Goal: Information Seeking & Learning: Learn about a topic

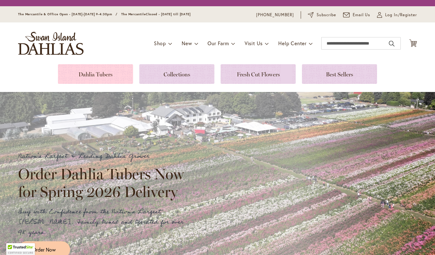
click at [98, 77] on link at bounding box center [95, 74] width 75 height 20
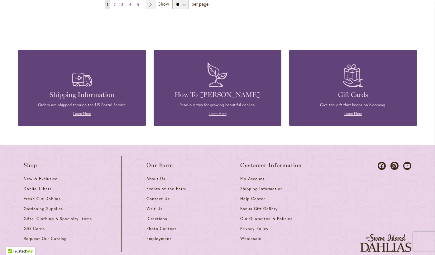
scroll to position [748, 0]
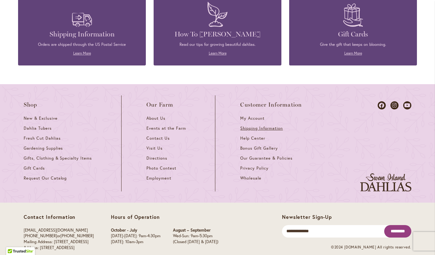
click at [260, 125] on span "Shipping Information" at bounding box center [261, 127] width 42 height 5
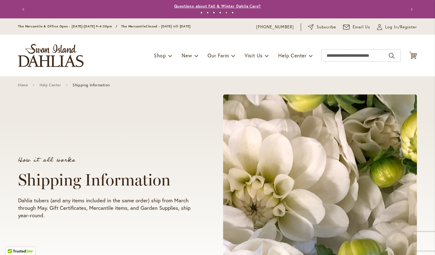
click at [243, 6] on link "Questions about Fall & Winter Dahlia Care?" at bounding box center [217, 6] width 87 height 5
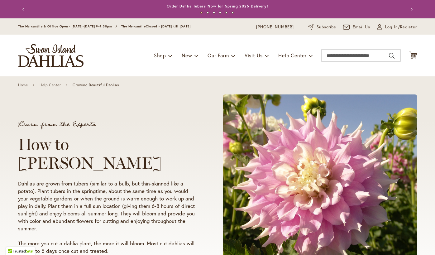
scroll to position [844, 0]
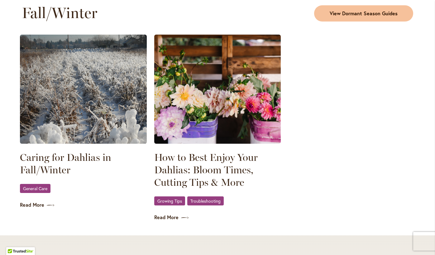
click at [372, 12] on span "View Dormant Season Guides" at bounding box center [363, 13] width 68 height 7
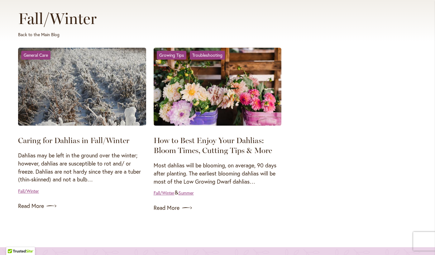
scroll to position [90, 0]
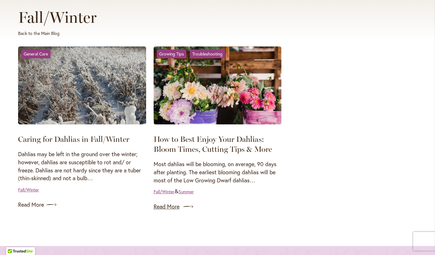
click at [170, 205] on link "Read More" at bounding box center [217, 206] width 128 height 10
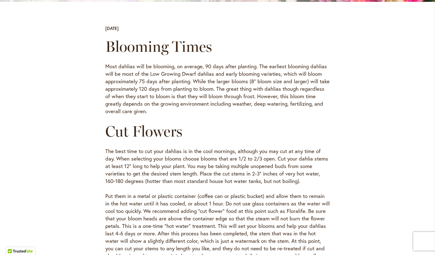
scroll to position [205, 0]
